Goal: Navigation & Orientation: Find specific page/section

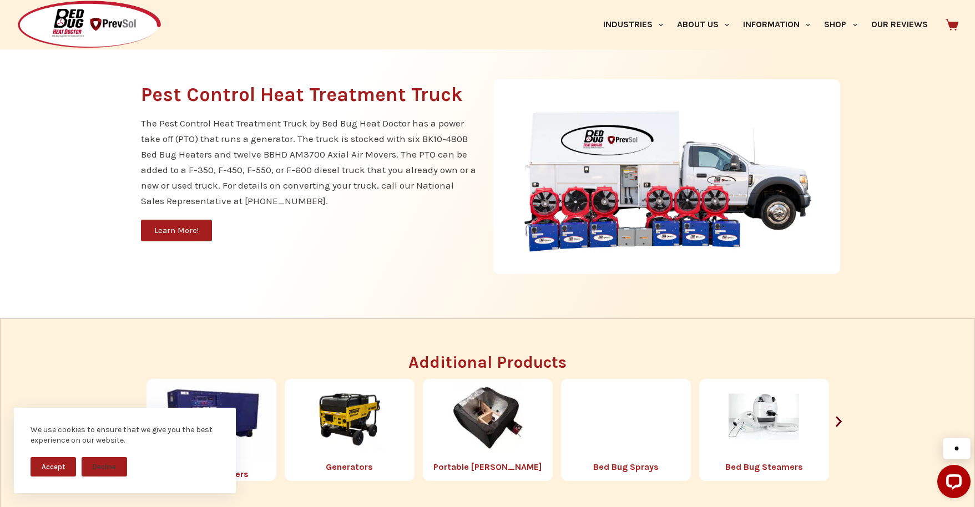
scroll to position [1216, 0]
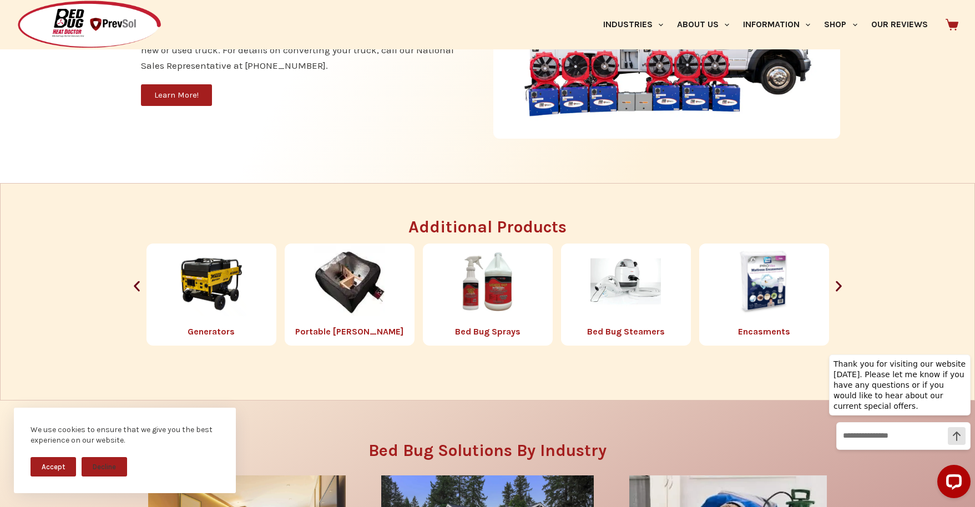
click at [322, 21] on div at bounding box center [198, 24] width 362 height 49
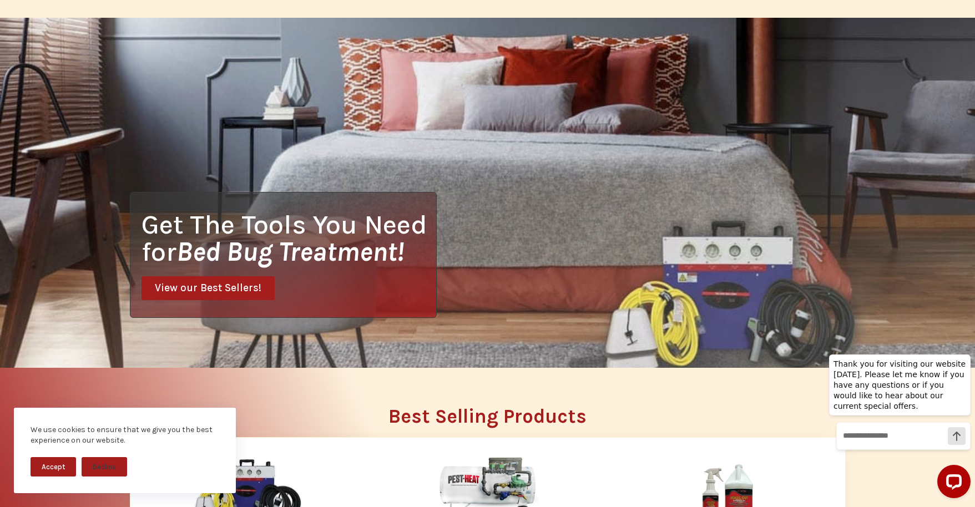
scroll to position [0, 0]
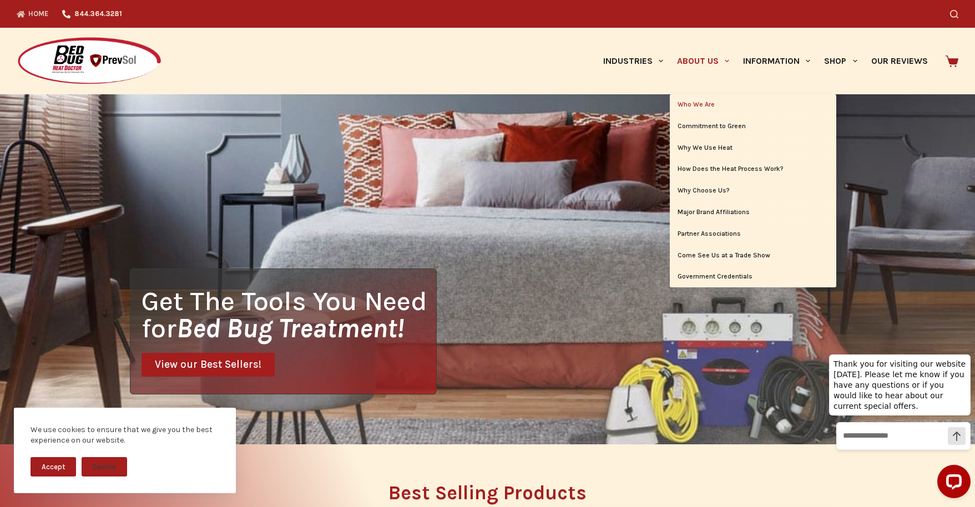
click at [704, 101] on link "Who We Are" at bounding box center [753, 104] width 166 height 21
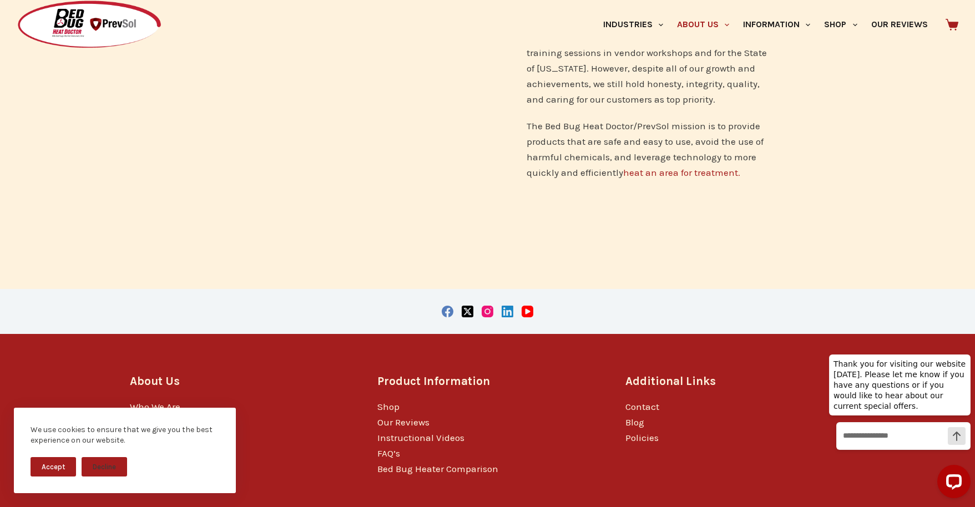
scroll to position [831, 0]
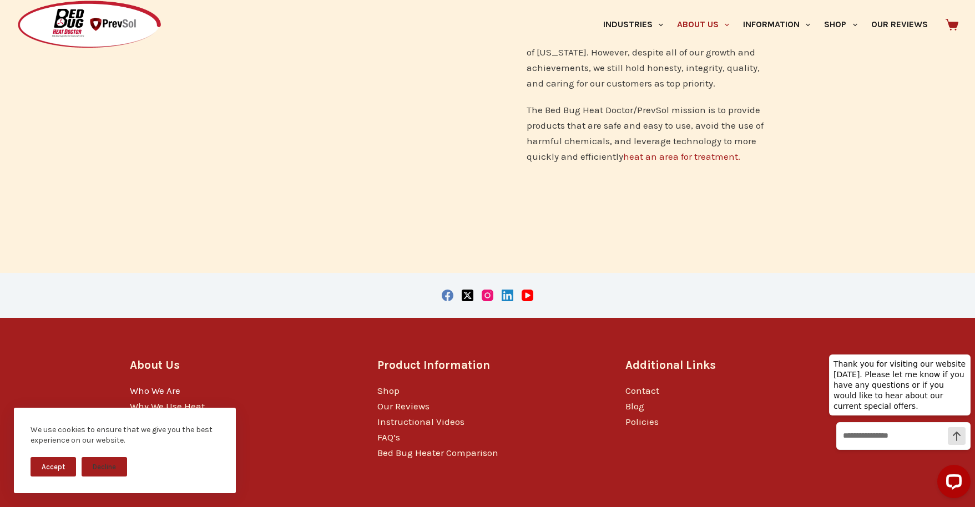
click at [144, 385] on link "Who We Are" at bounding box center [155, 390] width 50 height 11
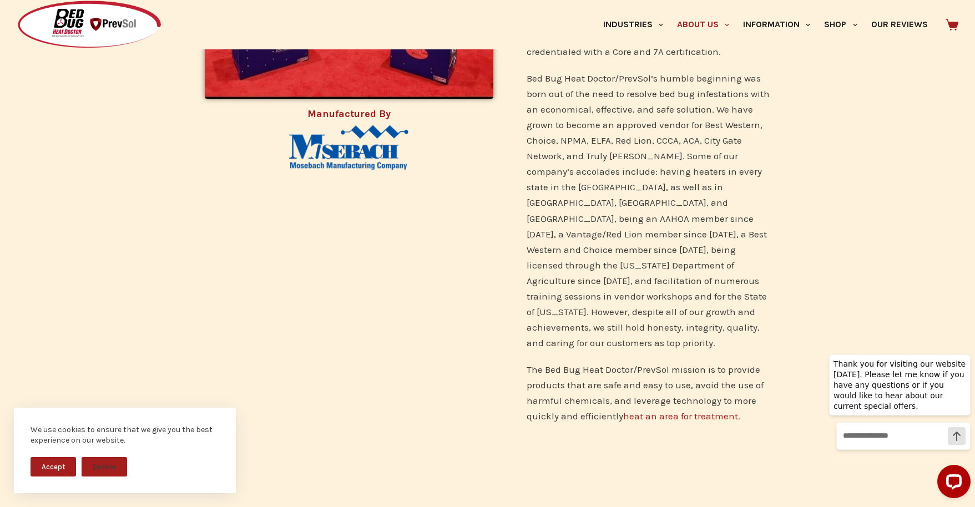
scroll to position [571, 0]
